Goal: Information Seeking & Learning: Check status

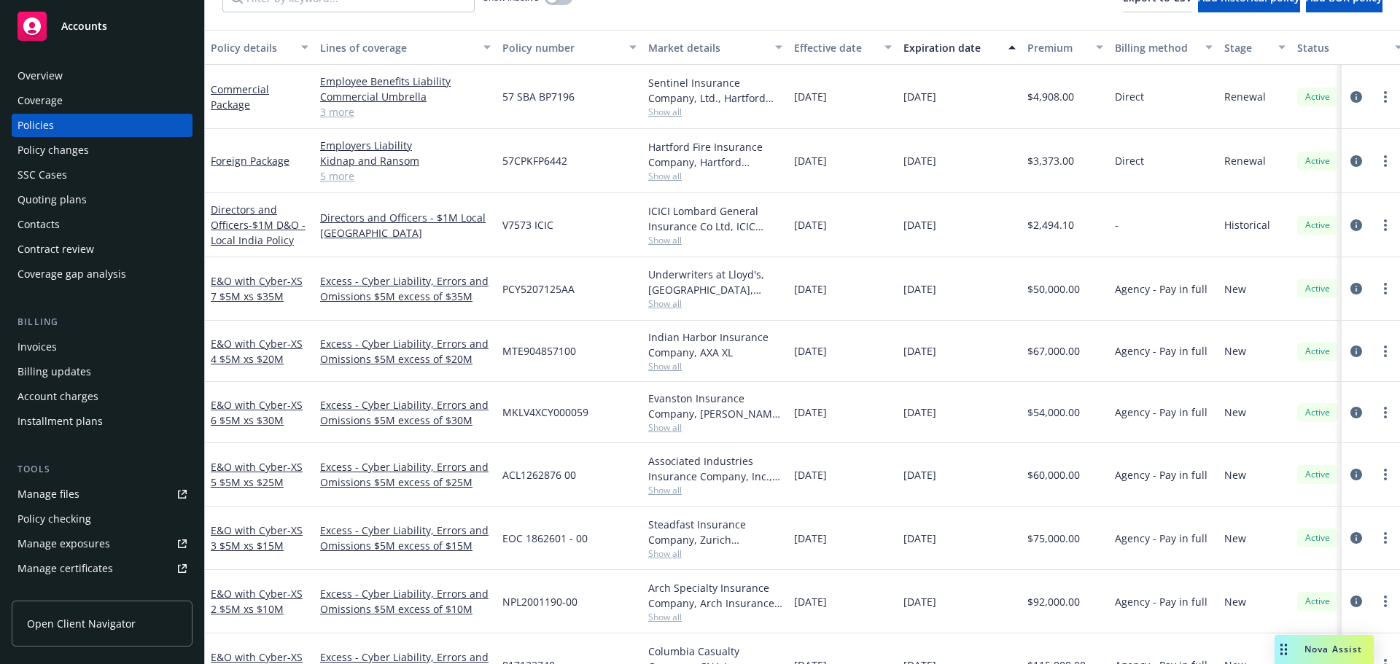
scroll to position [73, 0]
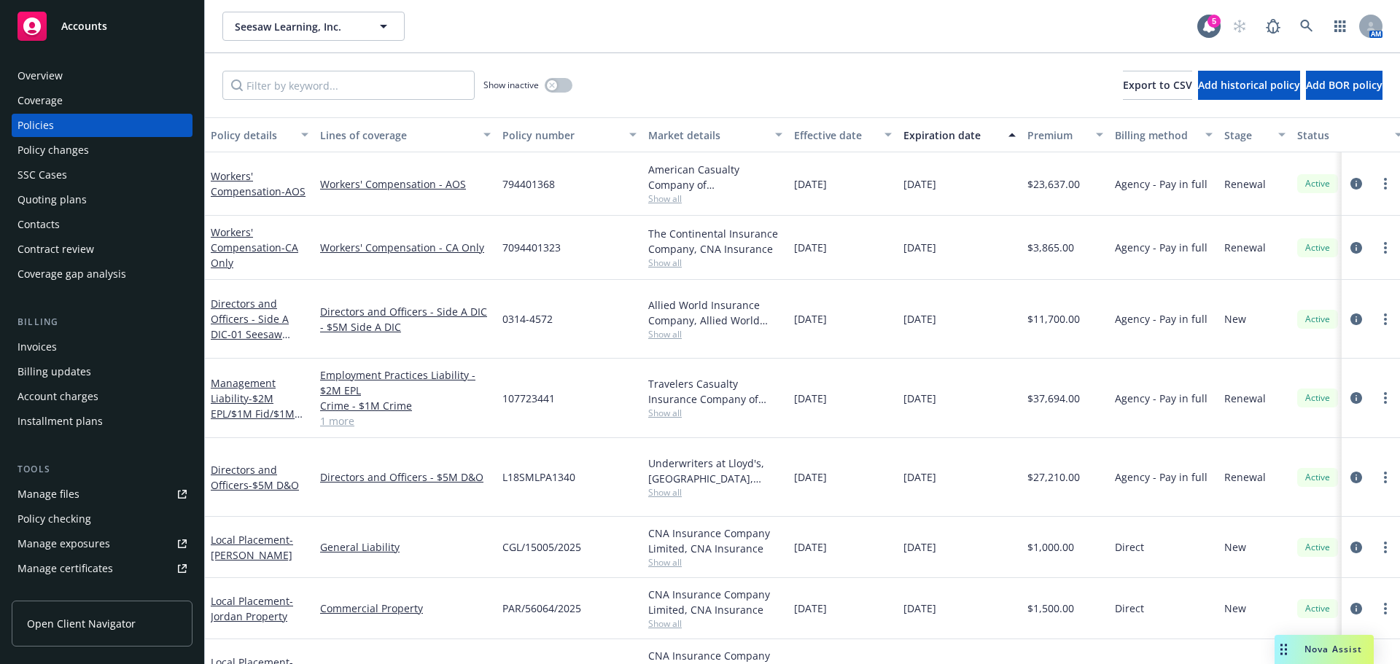
scroll to position [146, 0]
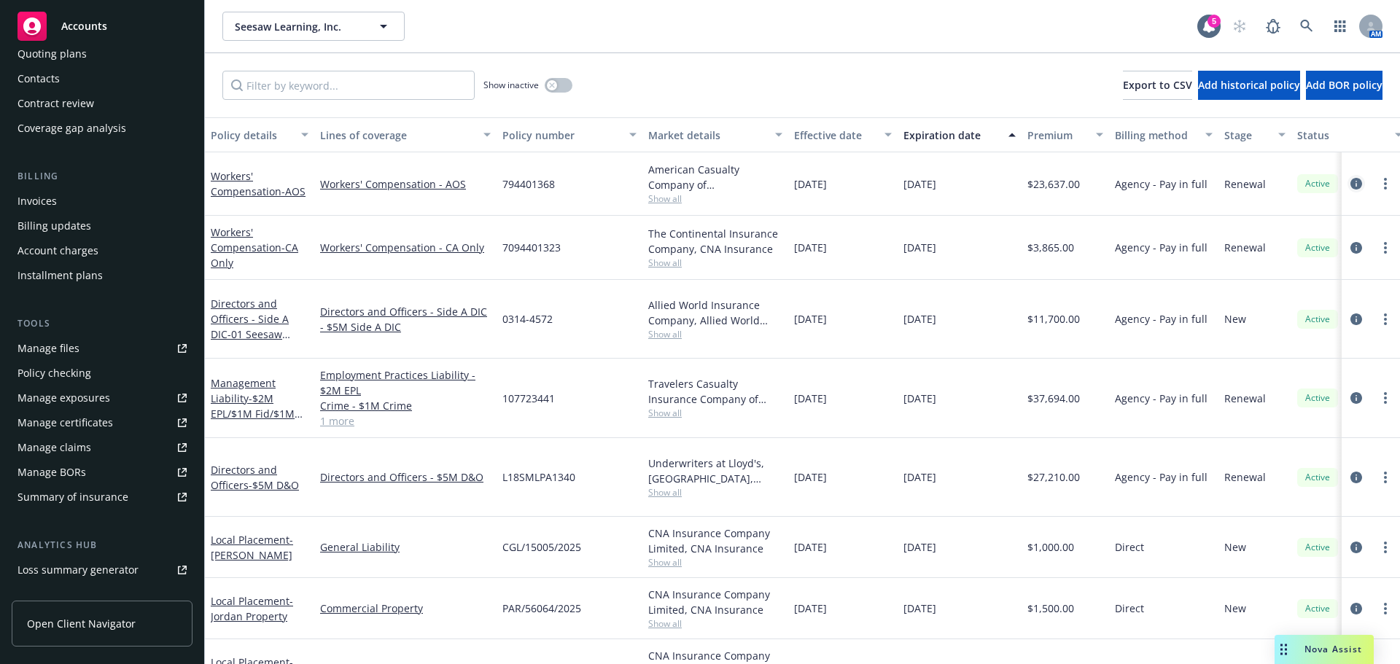
click at [1350, 184] on icon "circleInformation" at bounding box center [1356, 184] width 12 height 12
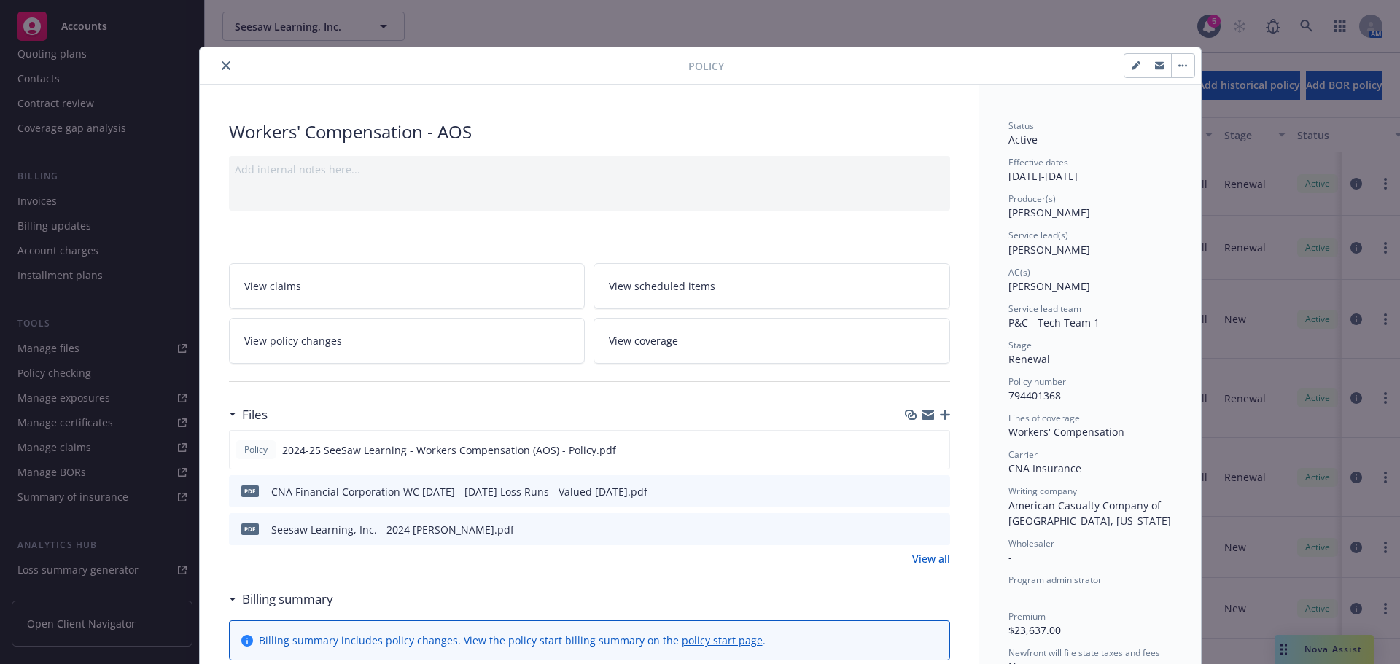
click at [225, 66] on button "close" at bounding box center [225, 65] width 17 height 17
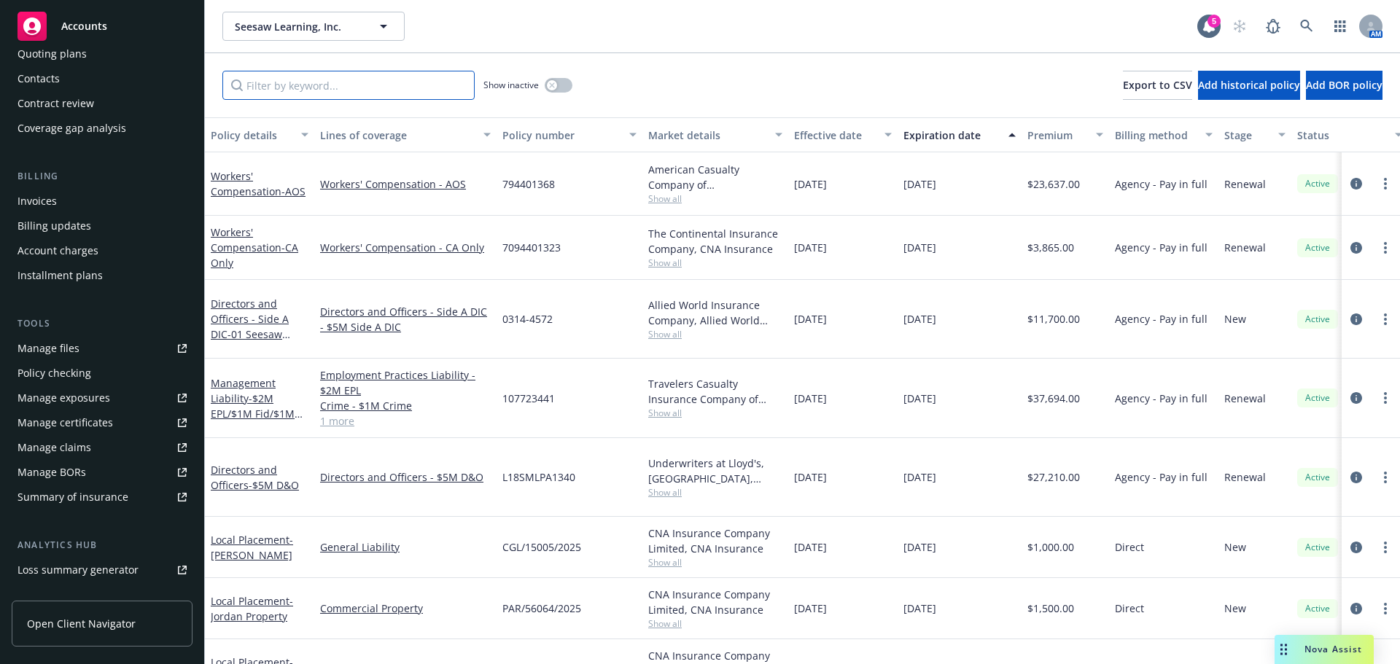
click at [295, 87] on input "Filter by keyword..." at bounding box center [348, 85] width 252 height 29
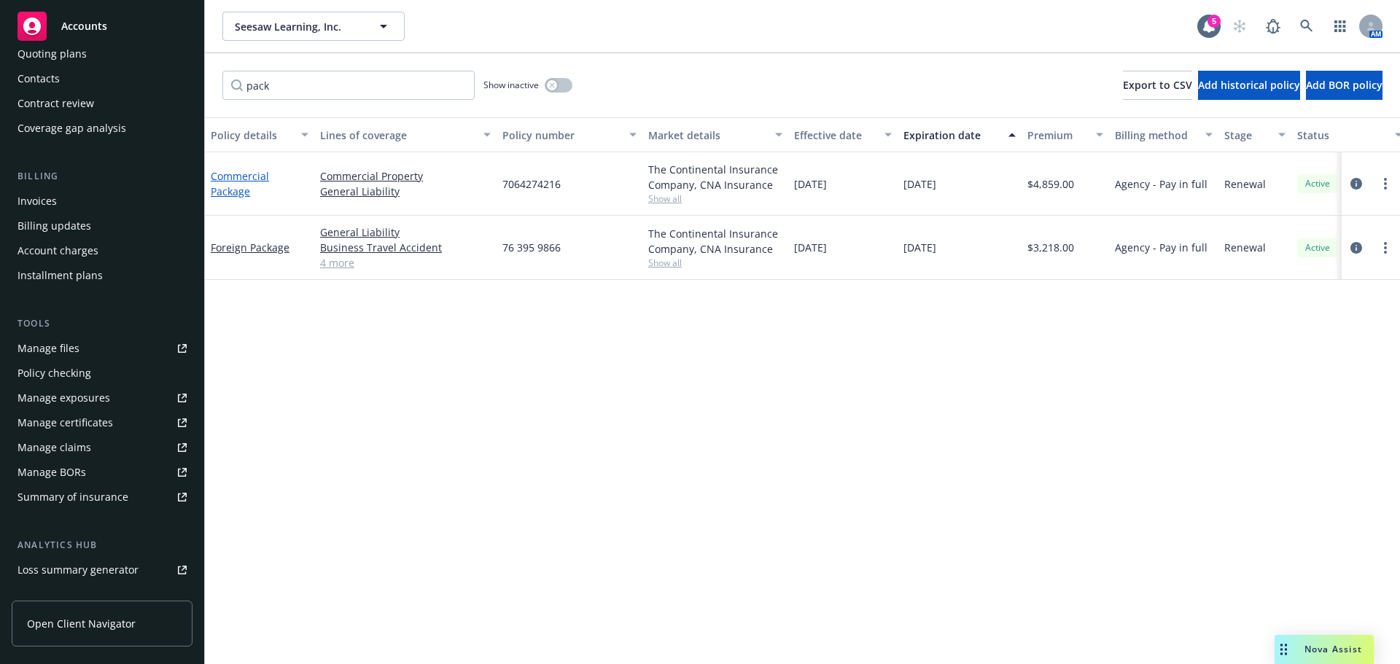
click at [242, 182] on link "Commercial Package" at bounding box center [240, 183] width 58 height 29
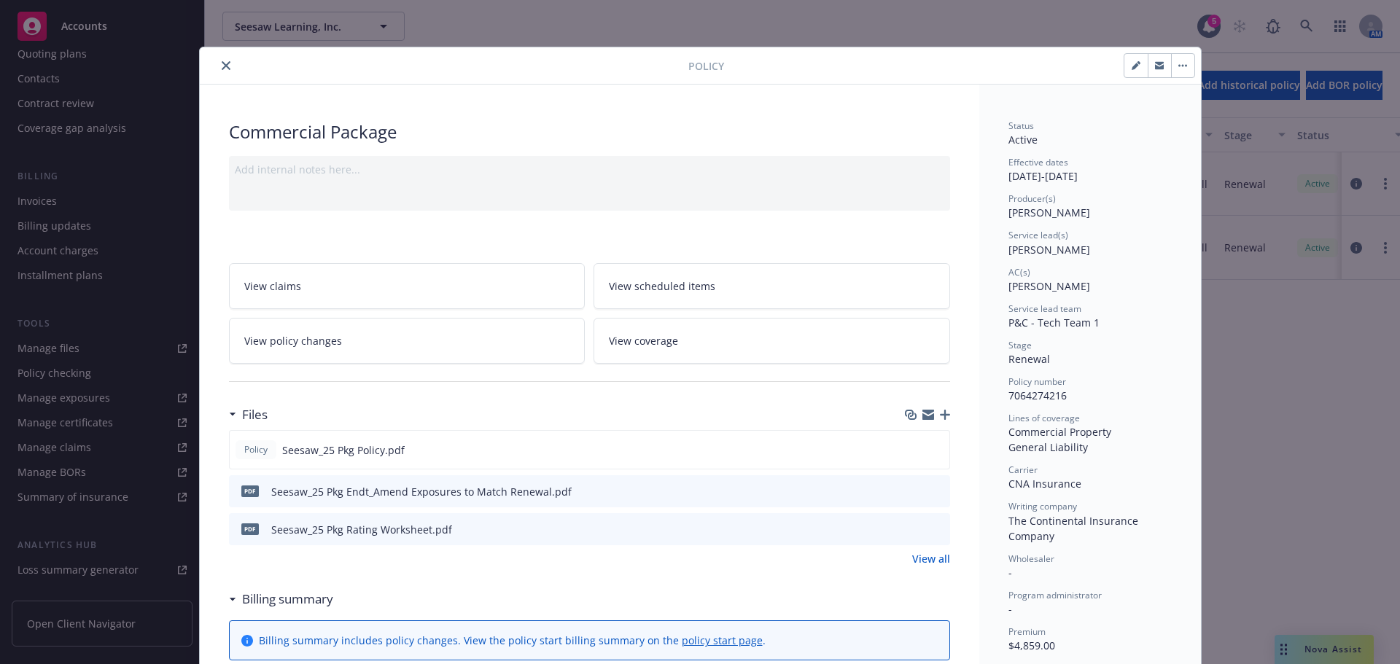
click at [931, 490] on icon "preview file" at bounding box center [936, 491] width 13 height 10
click at [222, 67] on icon "close" at bounding box center [226, 65] width 9 height 9
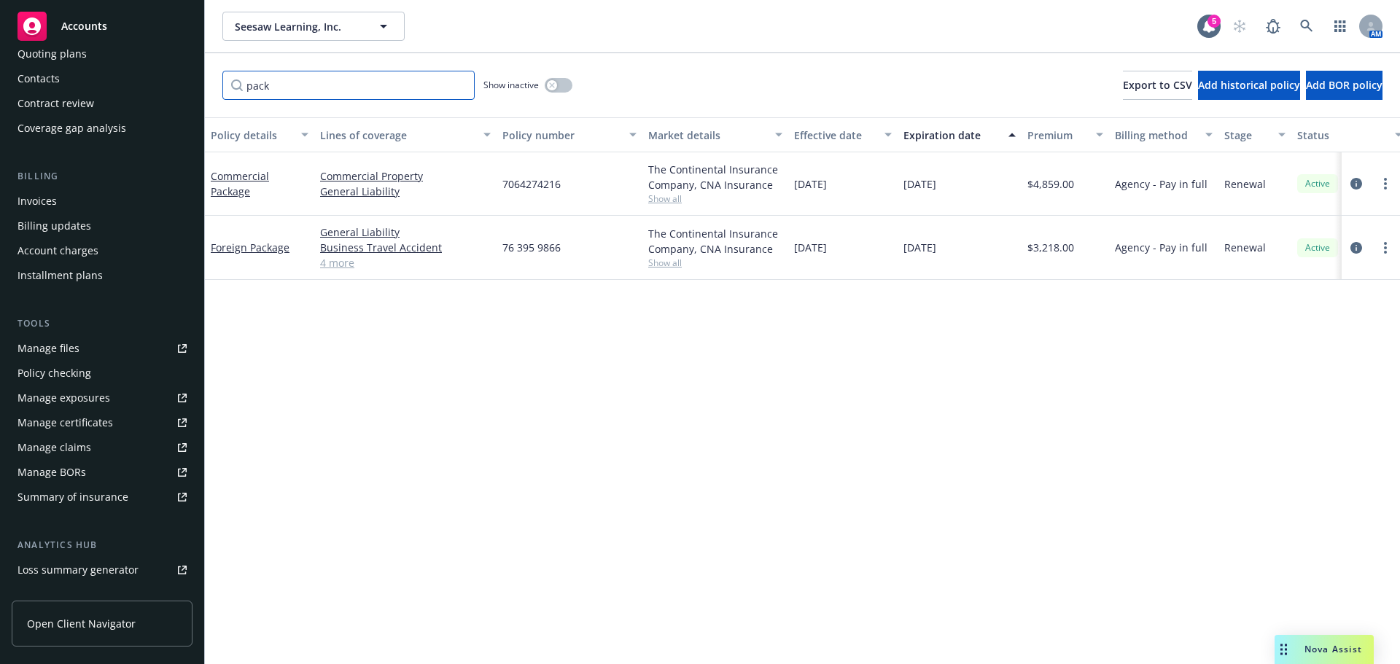
drag, startPoint x: 305, startPoint y: 89, endPoint x: 170, endPoint y: 81, distance: 135.8
click at [174, 80] on div "Accounts Overview Coverage Policies Policy changes SSC Cases Quoting plans Cont…" at bounding box center [700, 332] width 1400 height 664
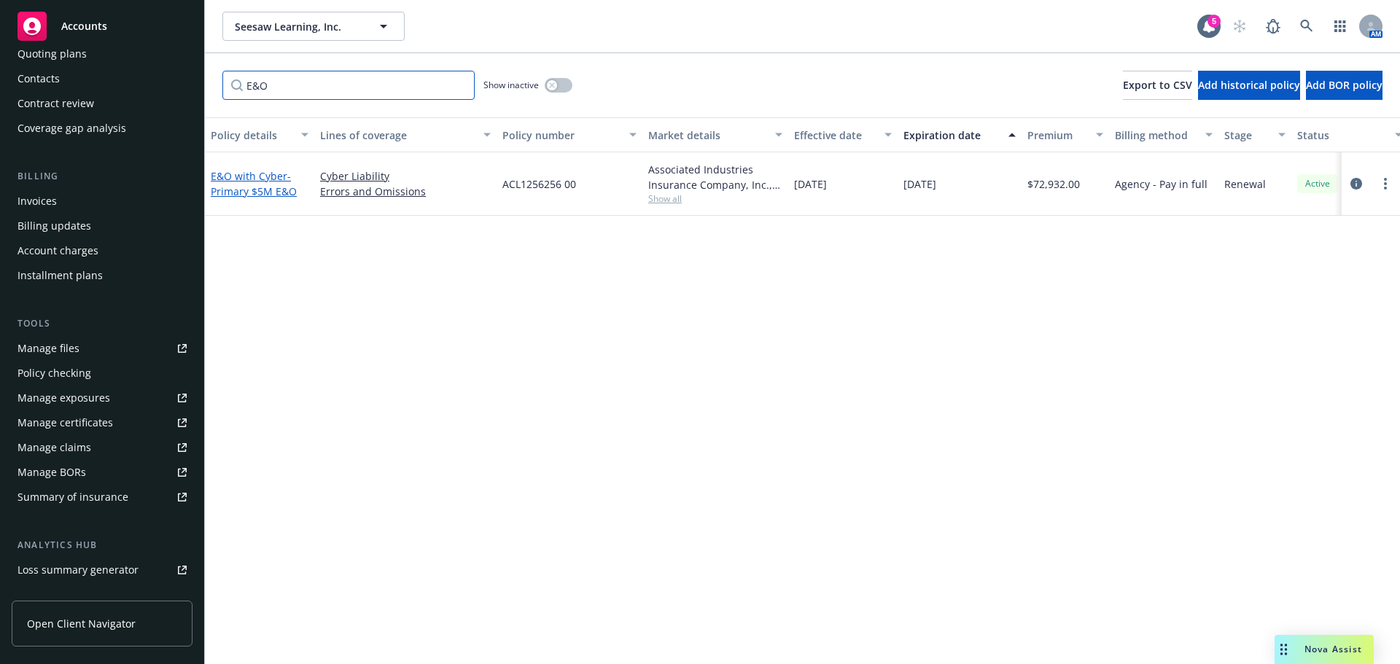
type input "E&O"
click at [266, 192] on span "- Primary $5M E&O" at bounding box center [254, 183] width 86 height 29
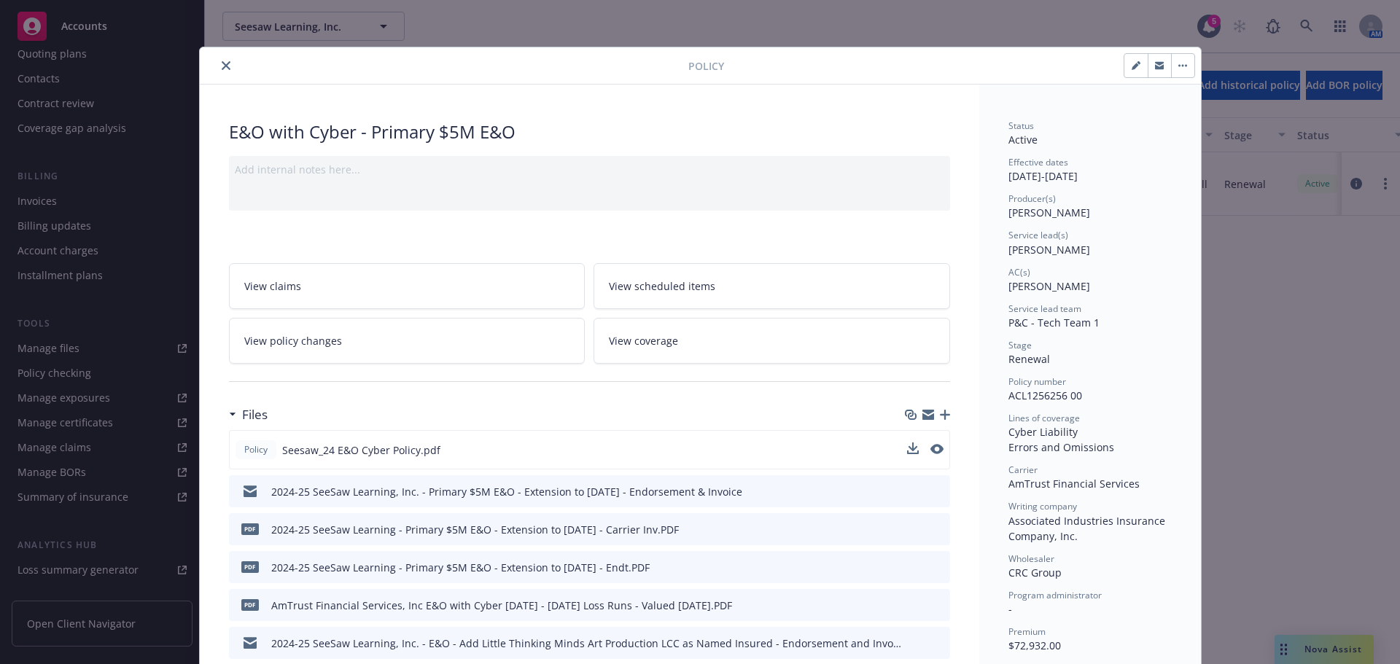
click at [931, 454] on button at bounding box center [936, 450] width 13 height 15
click at [931, 448] on icon "preview file" at bounding box center [935, 449] width 13 height 10
click at [225, 66] on button "close" at bounding box center [225, 65] width 17 height 17
